Goal: Information Seeking & Learning: Learn about a topic

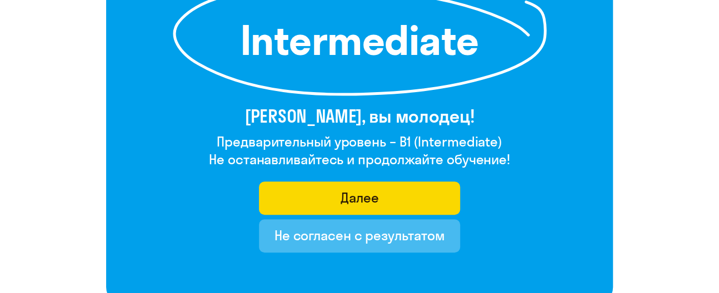
scroll to position [222, 0]
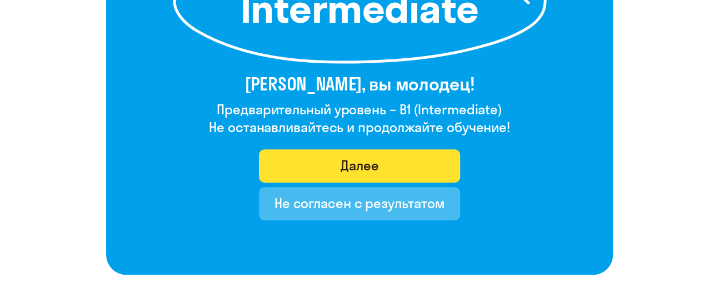
click at [336, 167] on button "Далее" at bounding box center [360, 166] width 202 height 33
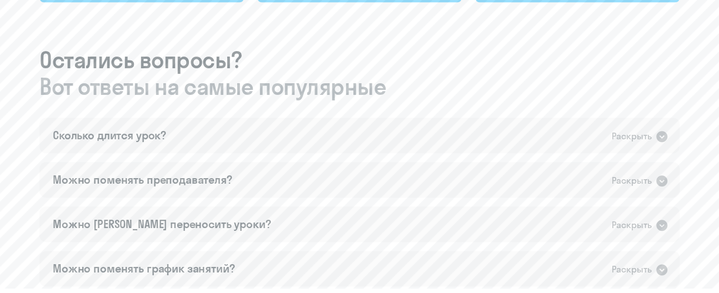
scroll to position [592, 0]
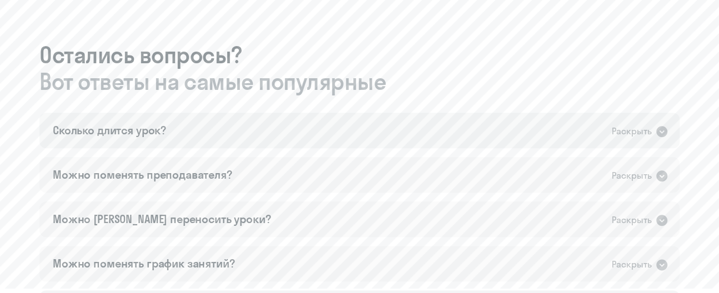
click at [547, 133] on icon at bounding box center [661, 131] width 11 height 11
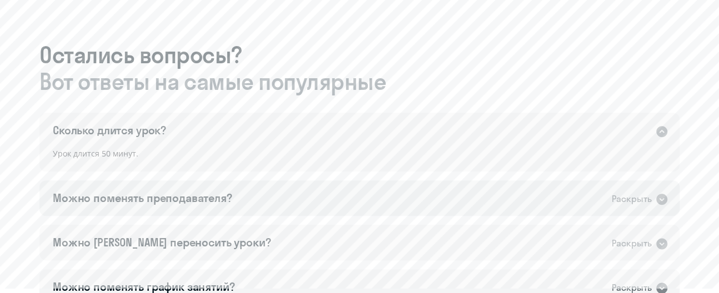
click at [547, 201] on icon at bounding box center [661, 199] width 11 height 11
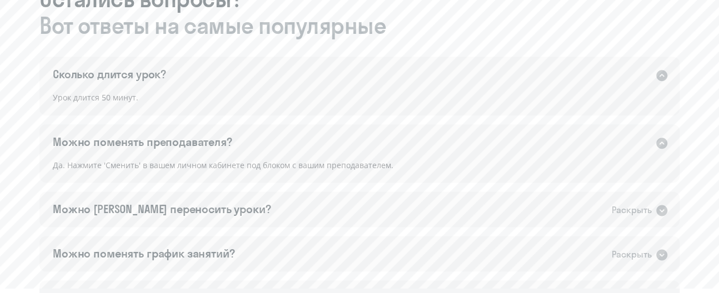
scroll to position [667, 0]
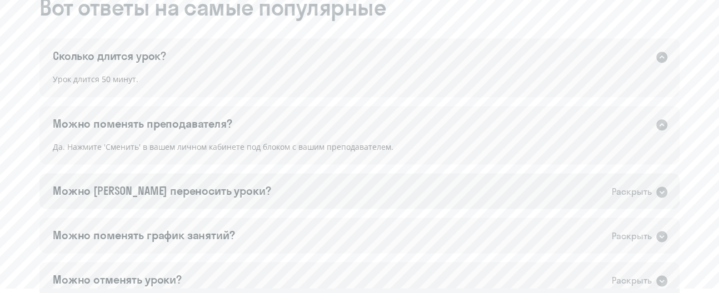
click at [547, 192] on div "Раскрыть" at bounding box center [632, 192] width 40 height 14
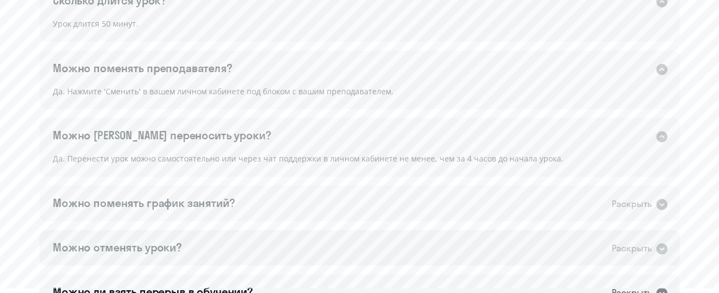
scroll to position [741, 0]
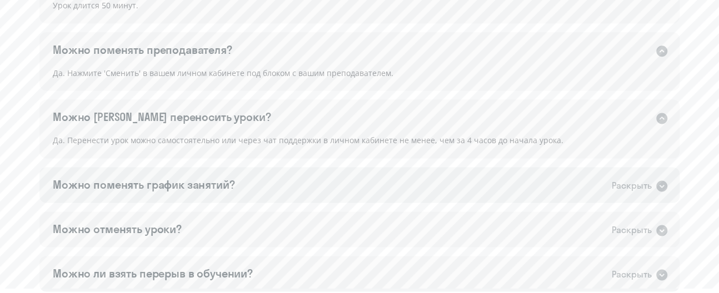
click at [547, 190] on div "Раскрыть" at bounding box center [632, 186] width 40 height 14
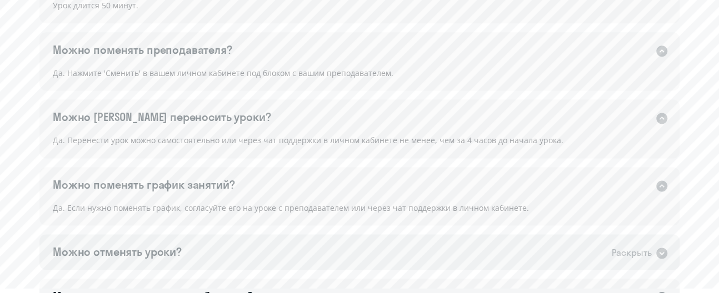
click at [547, 220] on div "Раскрыть" at bounding box center [632, 253] width 40 height 14
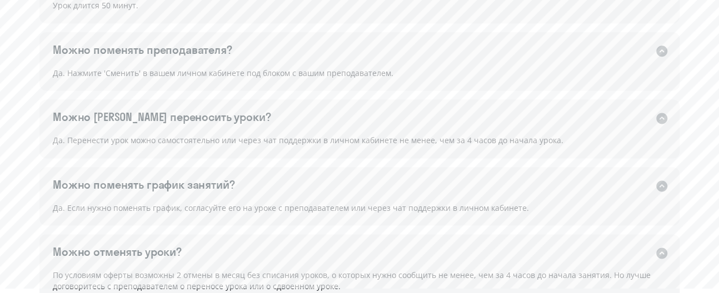
scroll to position [815, 0]
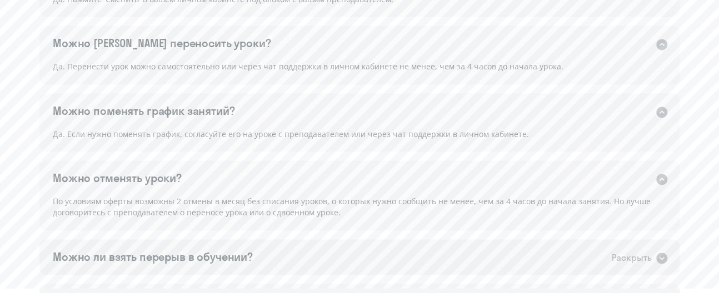
click at [547, 220] on icon at bounding box center [661, 258] width 11 height 11
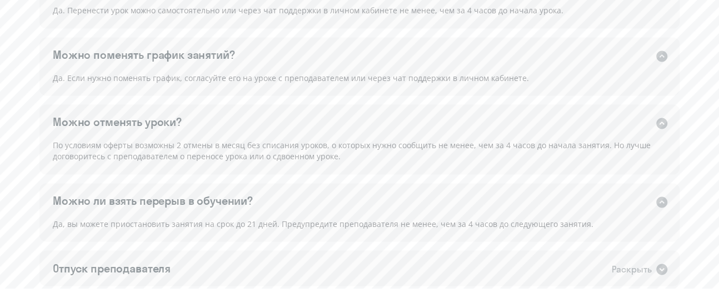
scroll to position [889, 0]
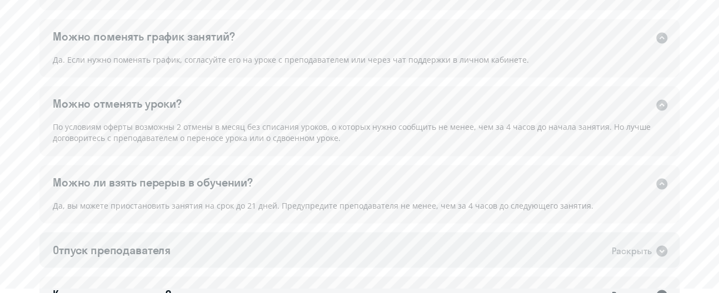
click at [547, 220] on div "Раскрыть" at bounding box center [632, 251] width 40 height 14
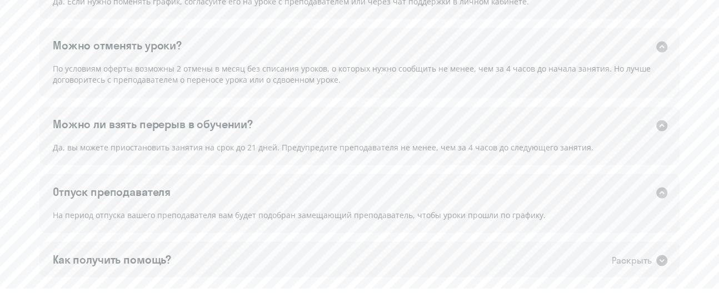
scroll to position [963, 0]
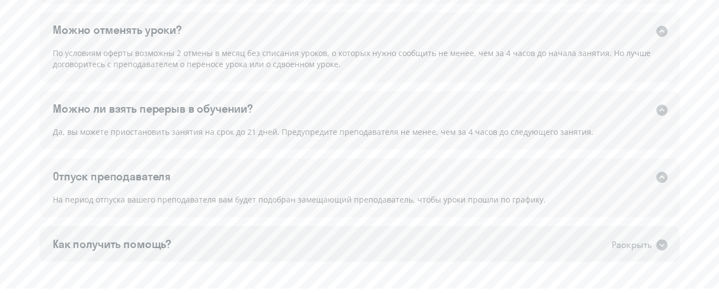
click at [547, 220] on div "Раскрыть" at bounding box center [632, 245] width 40 height 14
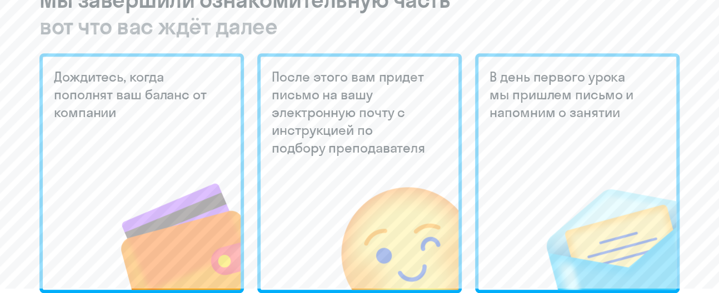
scroll to position [0, 0]
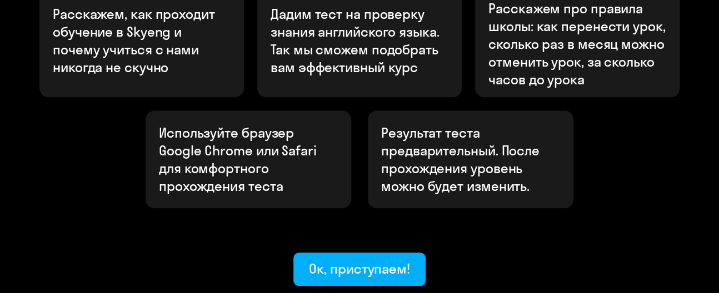
scroll to position [509, 0]
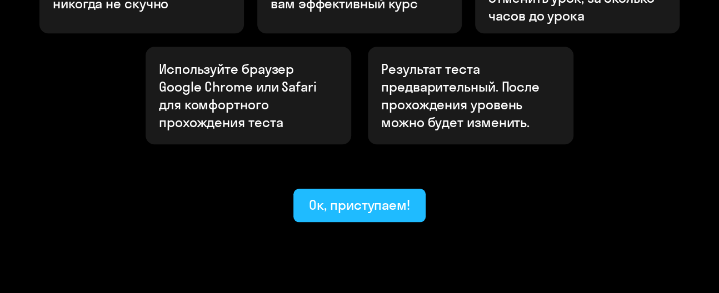
click at [335, 196] on div "Ок, приступаем!" at bounding box center [359, 205] width 101 height 18
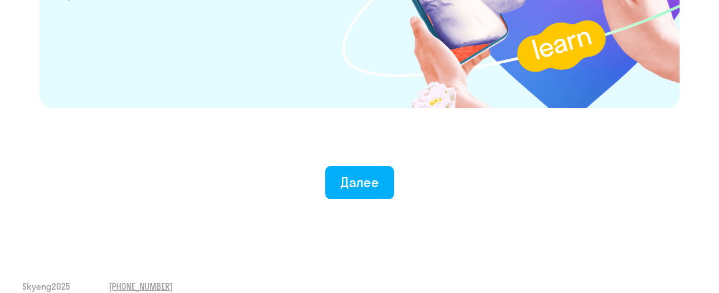
scroll to position [2282, 0]
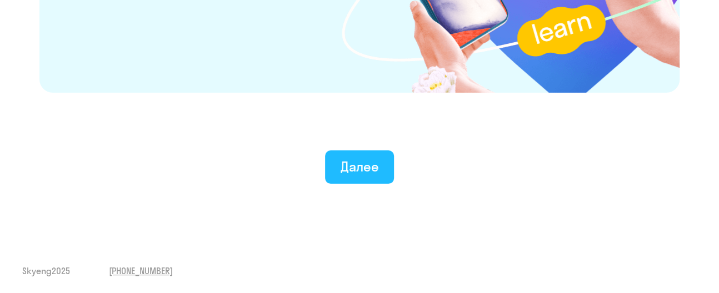
click at [337, 160] on button "Далее" at bounding box center [359, 167] width 69 height 33
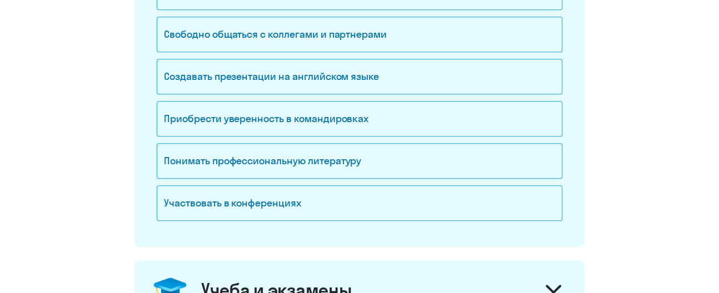
scroll to position [172, 0]
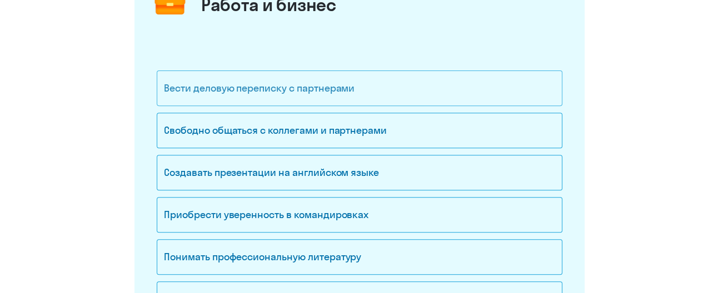
click at [201, 88] on div "Вести деловую переписку с партнерами" at bounding box center [360, 89] width 406 height 36
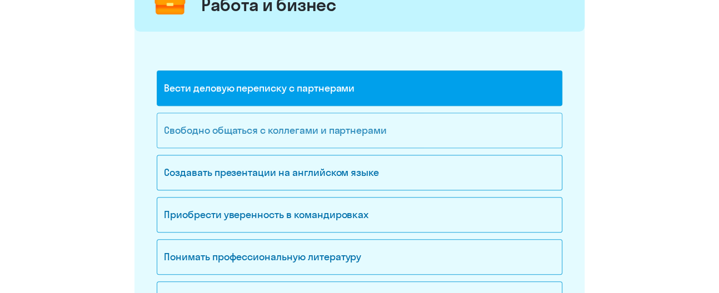
click at [190, 126] on div "Свободно общаться с коллегами и партнерами" at bounding box center [360, 131] width 406 height 36
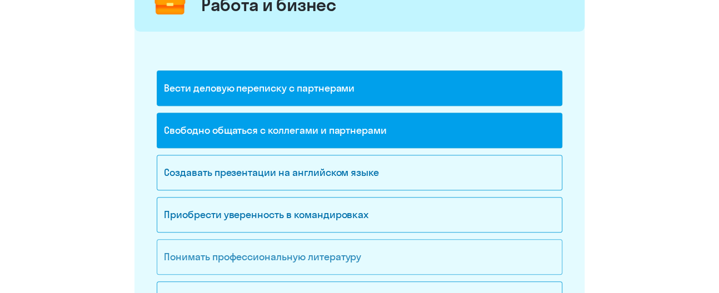
click at [172, 257] on div "Понимать профессиональную литературу" at bounding box center [360, 258] width 406 height 36
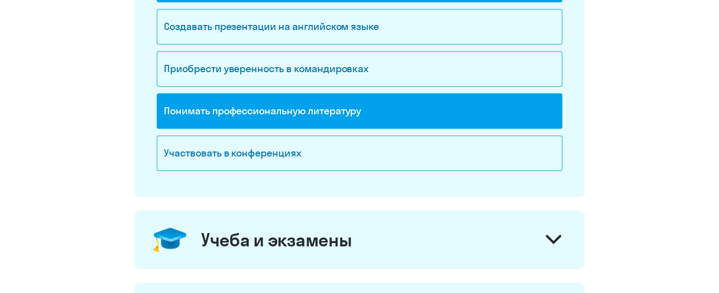
scroll to position [394, 0]
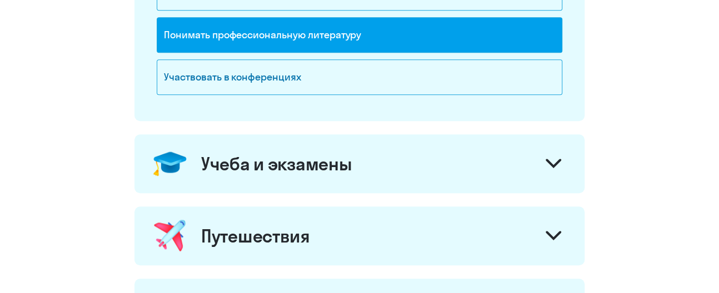
click at [227, 170] on div "Учеба и экзамены" at bounding box center [276, 164] width 151 height 22
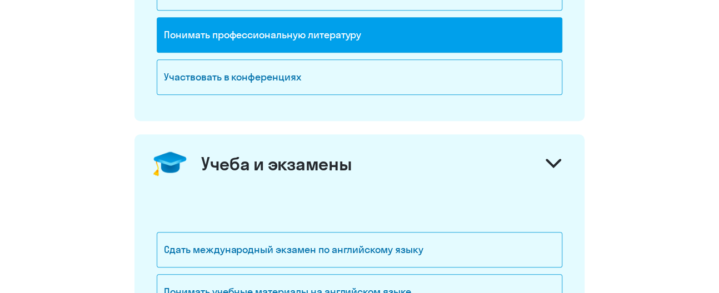
scroll to position [468, 0]
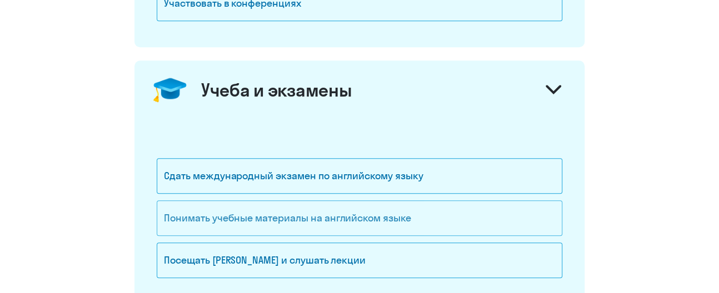
click at [211, 216] on div "Понимать учебные материалы на английском языке" at bounding box center [360, 219] width 406 height 36
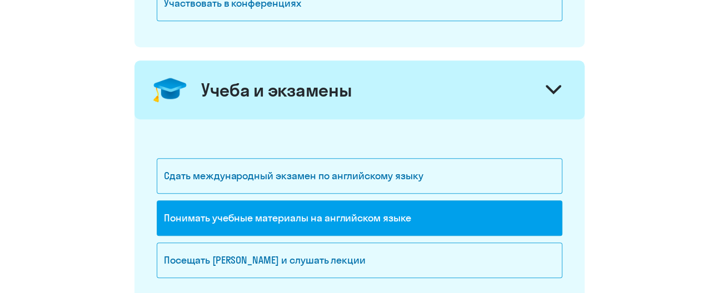
scroll to position [542, 0]
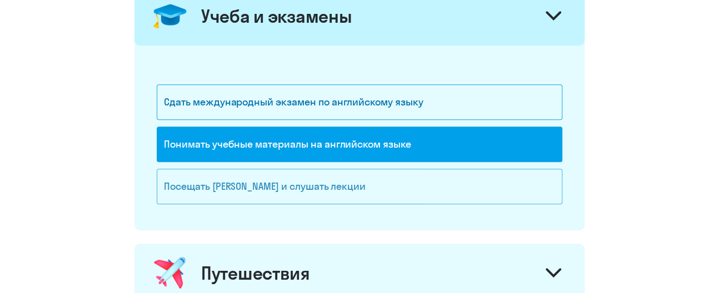
click at [208, 190] on div "Посещать вебинары и слушать лекции" at bounding box center [360, 187] width 406 height 36
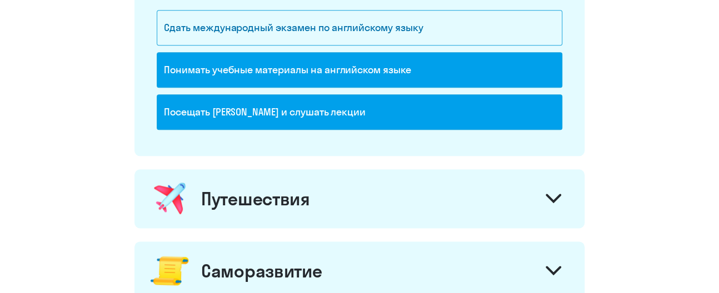
click at [208, 195] on div "Путешествия" at bounding box center [255, 199] width 109 height 22
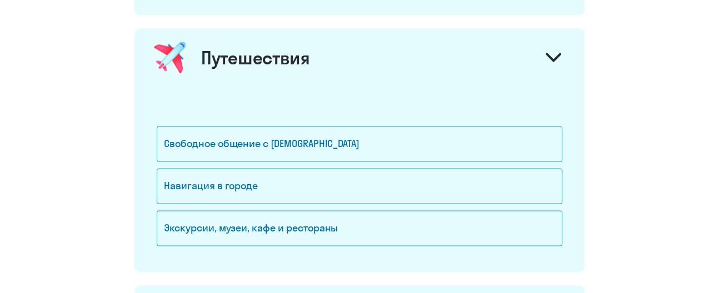
scroll to position [764, 0]
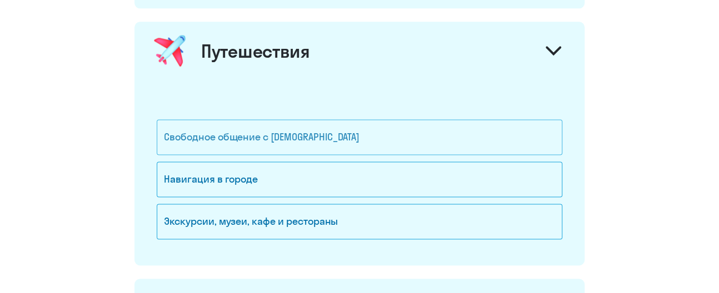
click at [207, 145] on div "Свободное общение с иностранцами" at bounding box center [360, 137] width 406 height 36
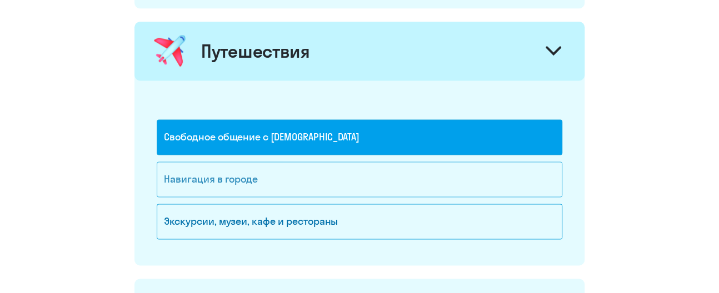
click at [203, 178] on div "Навигация в городе" at bounding box center [360, 180] width 406 height 36
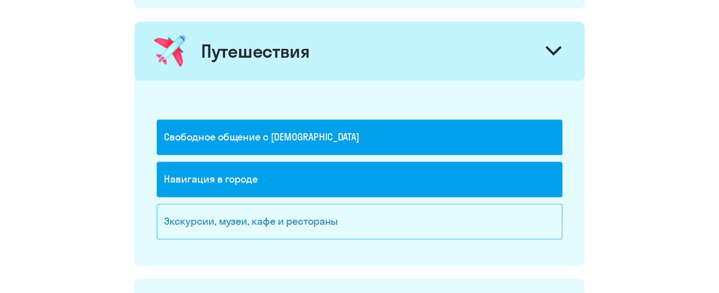
click at [193, 209] on div "Экскурсии, музеи, кафе и рестораны" at bounding box center [360, 222] width 406 height 36
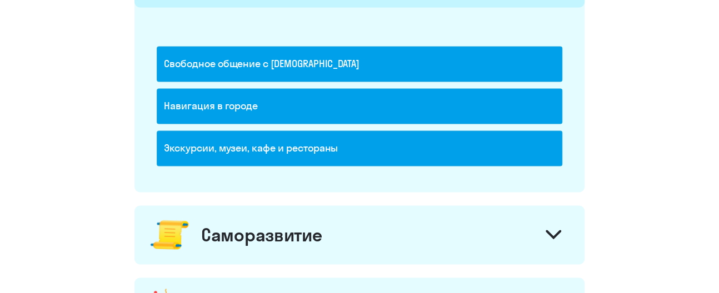
scroll to position [913, 0]
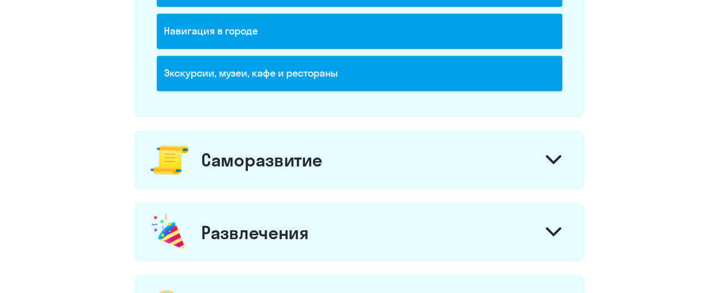
click at [196, 163] on div "Саморазвитие" at bounding box center [360, 160] width 450 height 59
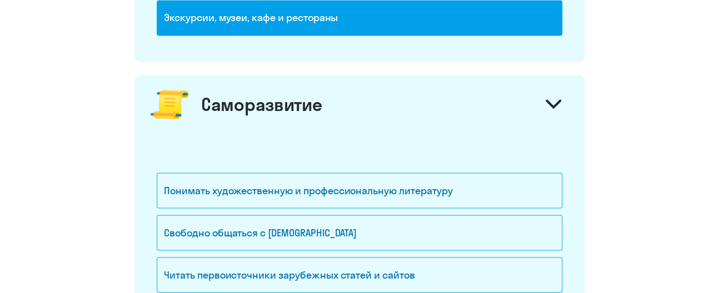
scroll to position [987, 0]
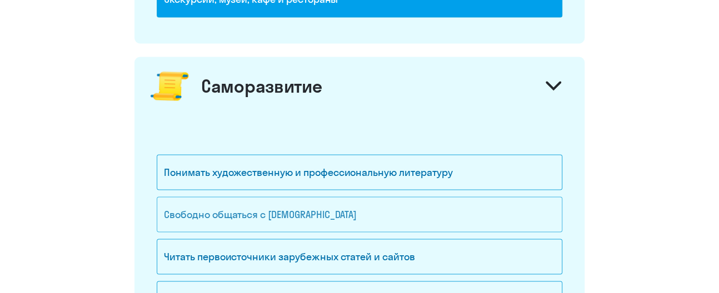
click at [185, 209] on div "Свободно общаться с иностранцами" at bounding box center [360, 215] width 406 height 36
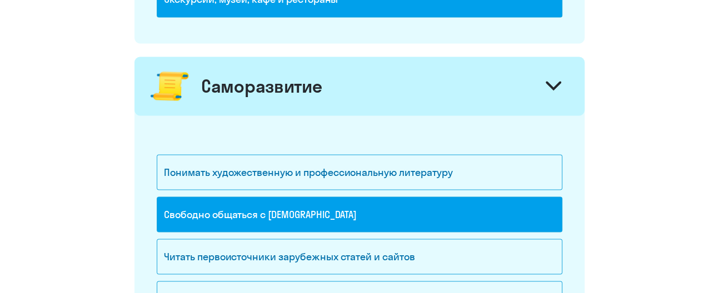
scroll to position [1061, 0]
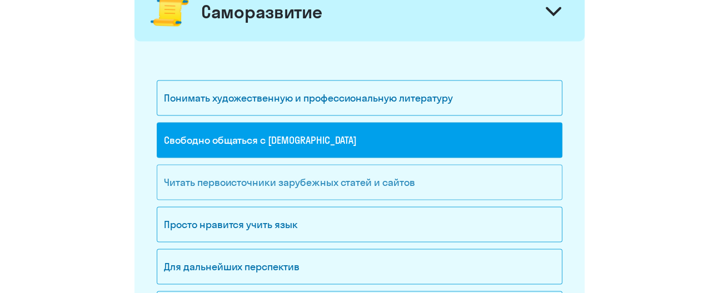
click at [185, 183] on div "Читать первоисточники зарубежных статей и сайтов" at bounding box center [360, 183] width 406 height 36
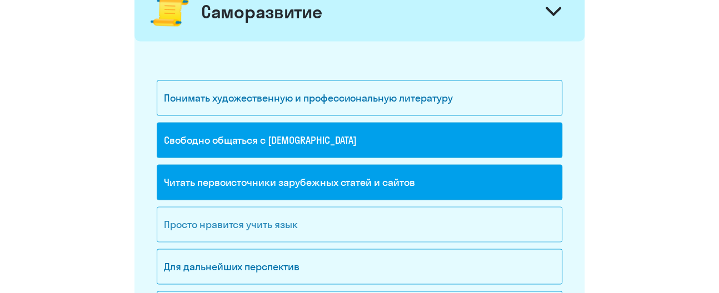
click at [183, 222] on div "Просто нравится учить язык" at bounding box center [360, 225] width 406 height 36
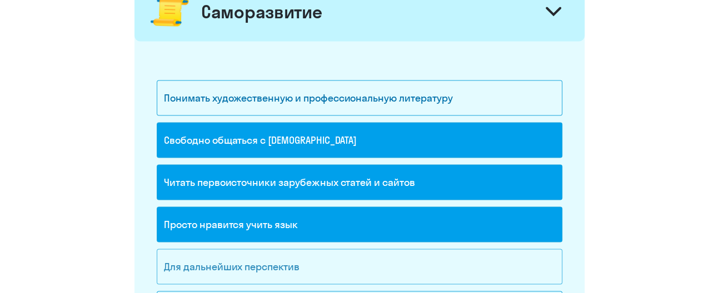
click at [181, 249] on div "Для дальнейших перспектив" at bounding box center [360, 267] width 406 height 36
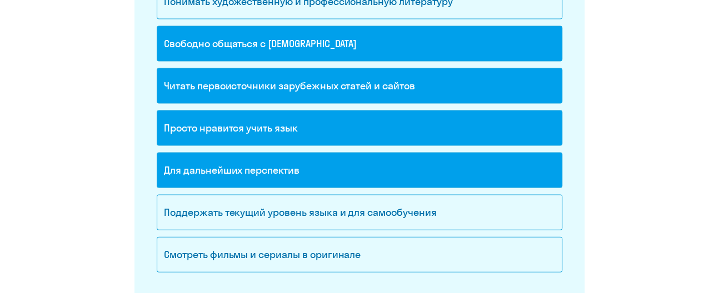
scroll to position [1209, 0]
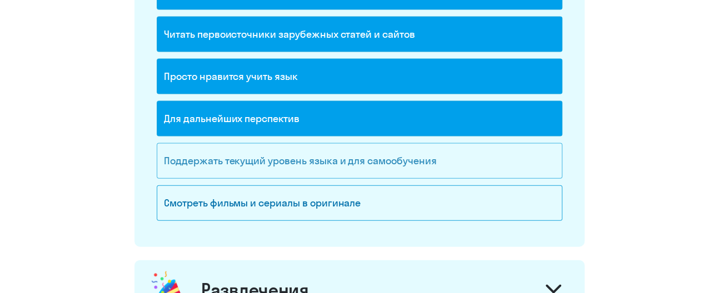
click at [188, 143] on div "Поддержать текущий уровень языка и для cамообучения" at bounding box center [360, 161] width 406 height 36
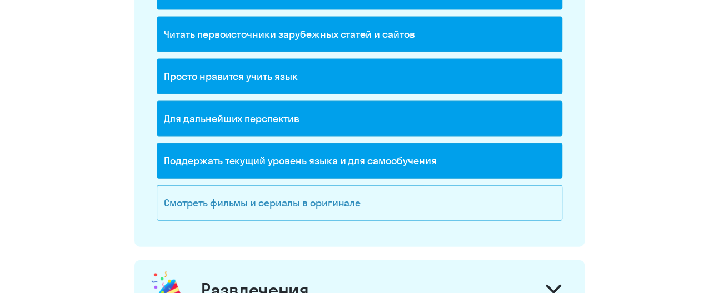
click at [182, 197] on div "Смотреть фильмы и сериалы в оригинале" at bounding box center [360, 204] width 406 height 36
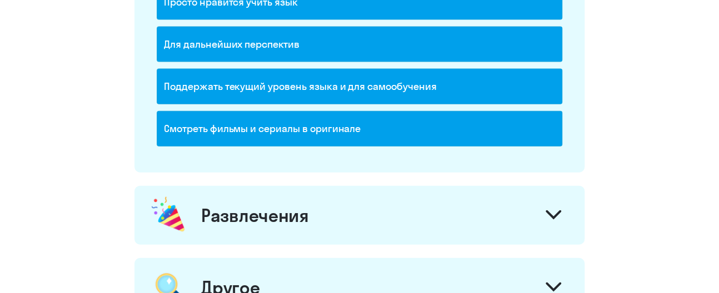
click at [183, 202] on img at bounding box center [169, 215] width 39 height 41
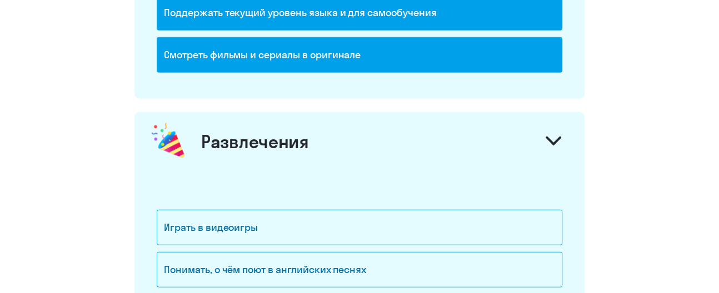
scroll to position [1431, 0]
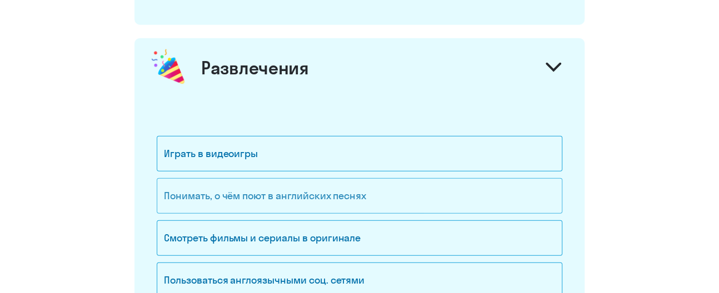
click at [182, 191] on div "Понимать, о чём поют в английских песнях" at bounding box center [360, 196] width 406 height 36
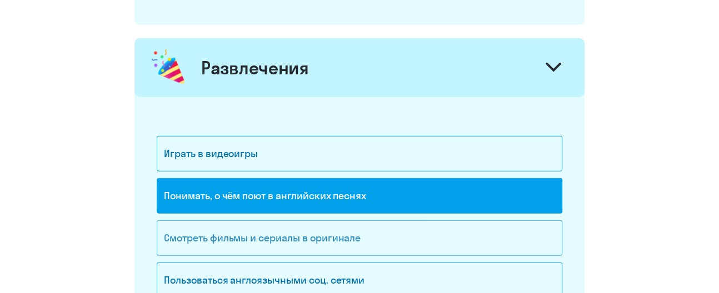
click at [175, 228] on div "Смотреть фильмы и сериалы в оригинале" at bounding box center [360, 239] width 406 height 36
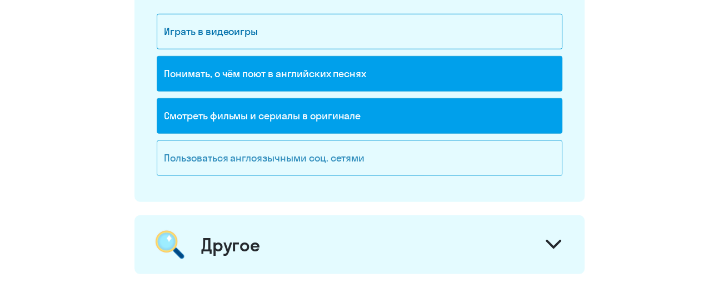
scroll to position [1580, 0]
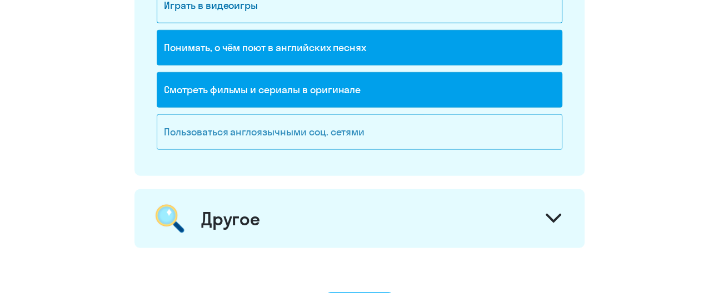
click at [180, 208] on img at bounding box center [170, 218] width 41 height 41
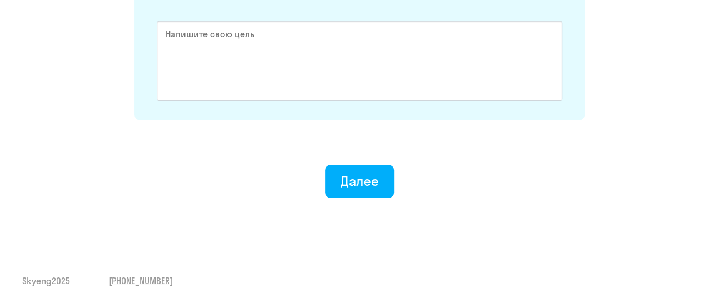
scroll to position [1851, 0]
click at [341, 176] on div "Далее" at bounding box center [360, 179] width 38 height 18
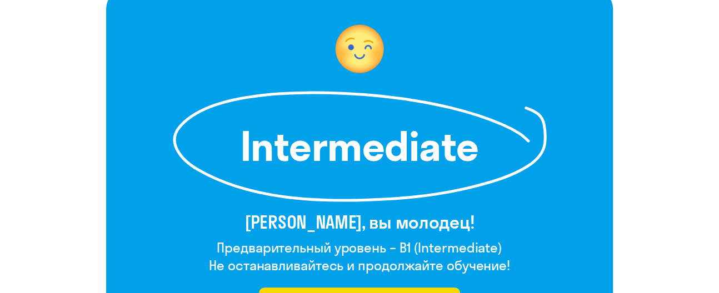
scroll to position [74, 0]
